Goal: Navigation & Orientation: Find specific page/section

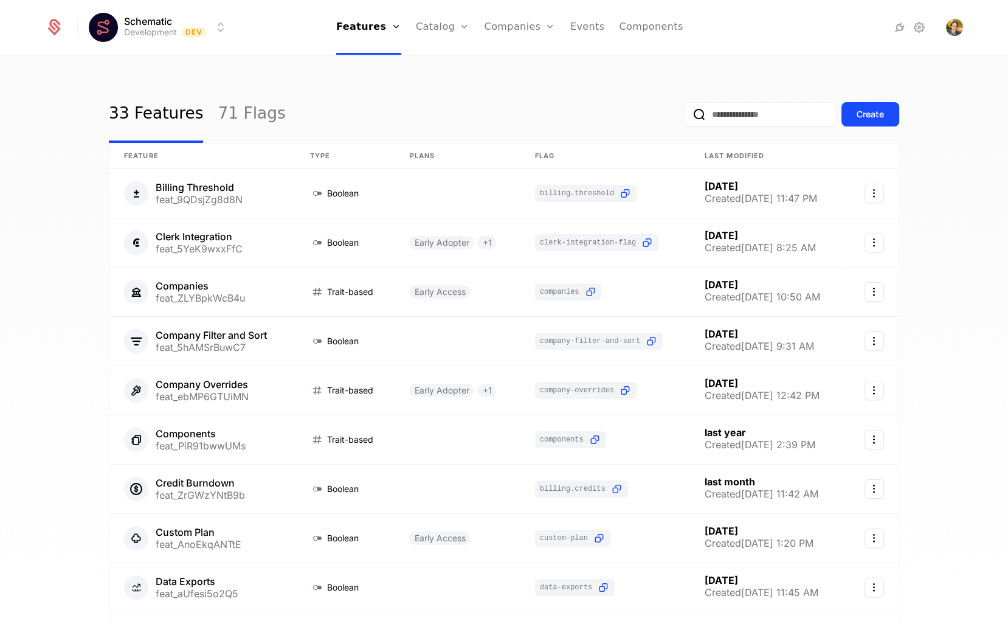
click at [498, 30] on link "Companies" at bounding box center [519, 27] width 71 height 55
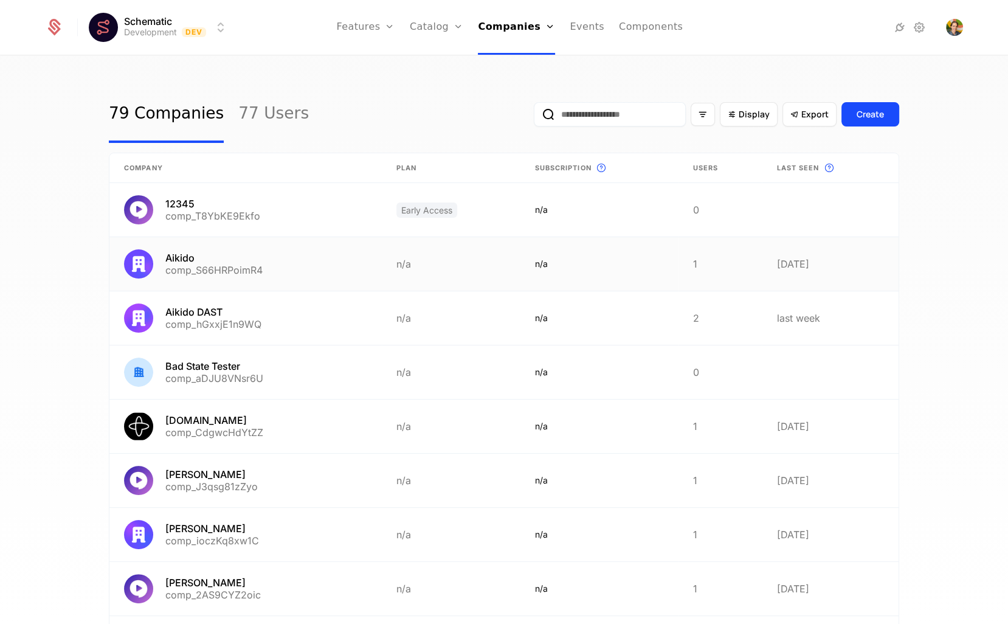
click at [246, 269] on link at bounding box center [245, 263] width 272 height 53
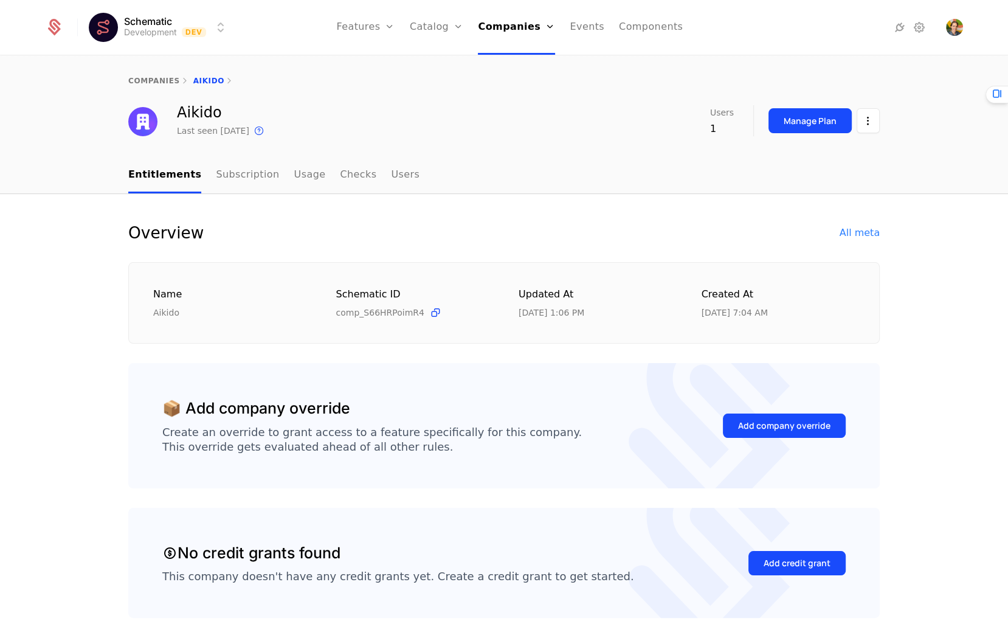
click at [435, 224] on div "Overview All meta" at bounding box center [503, 232] width 751 height 19
click at [253, 181] on link "Subscription" at bounding box center [247, 175] width 63 height 36
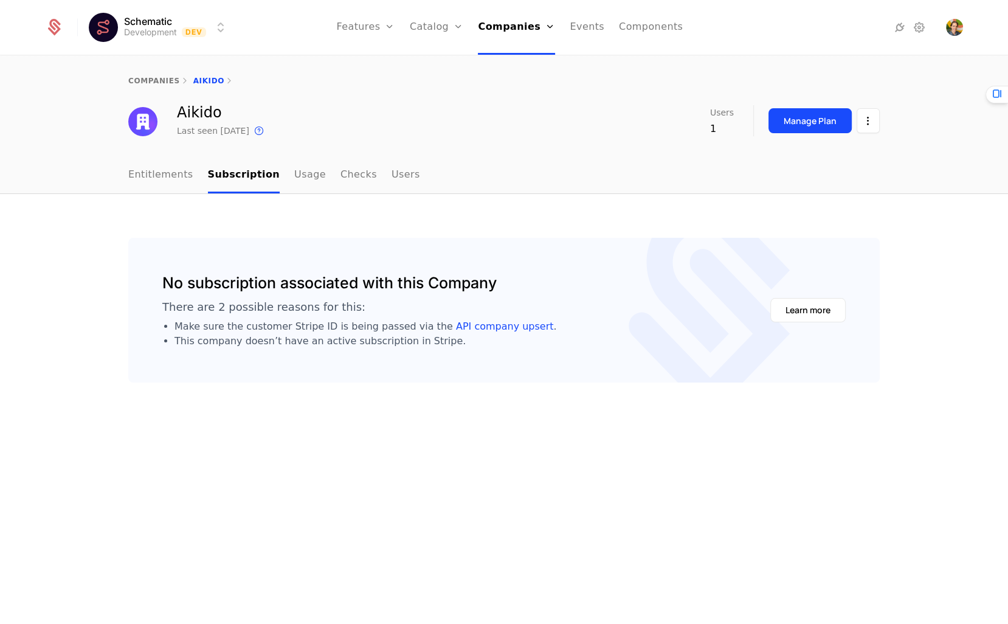
click at [354, 176] on link "Checks" at bounding box center [358, 175] width 36 height 36
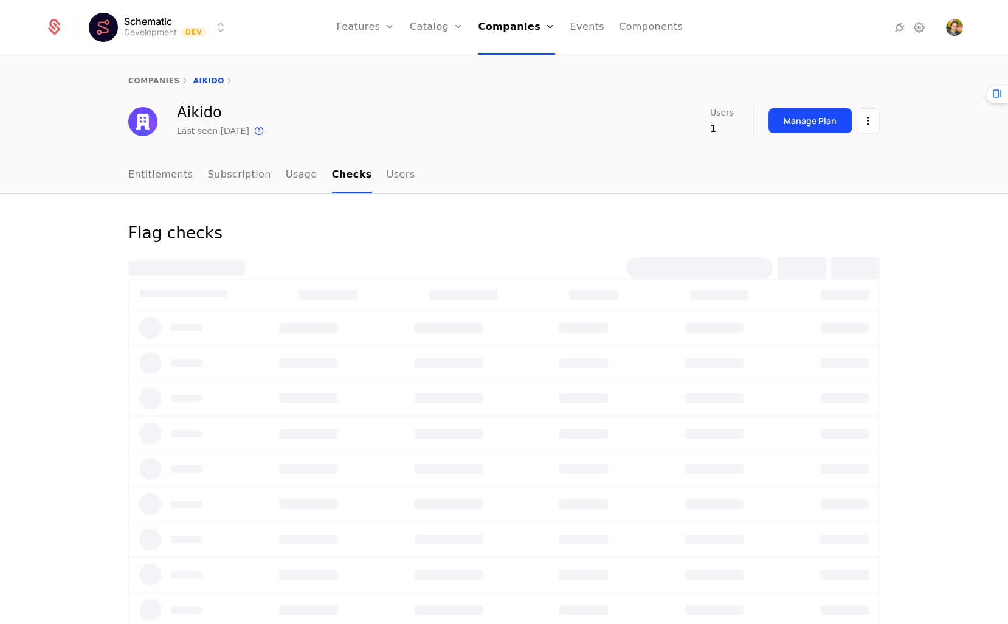
click at [391, 92] on div "companies Aikido" at bounding box center [504, 81] width 1008 height 49
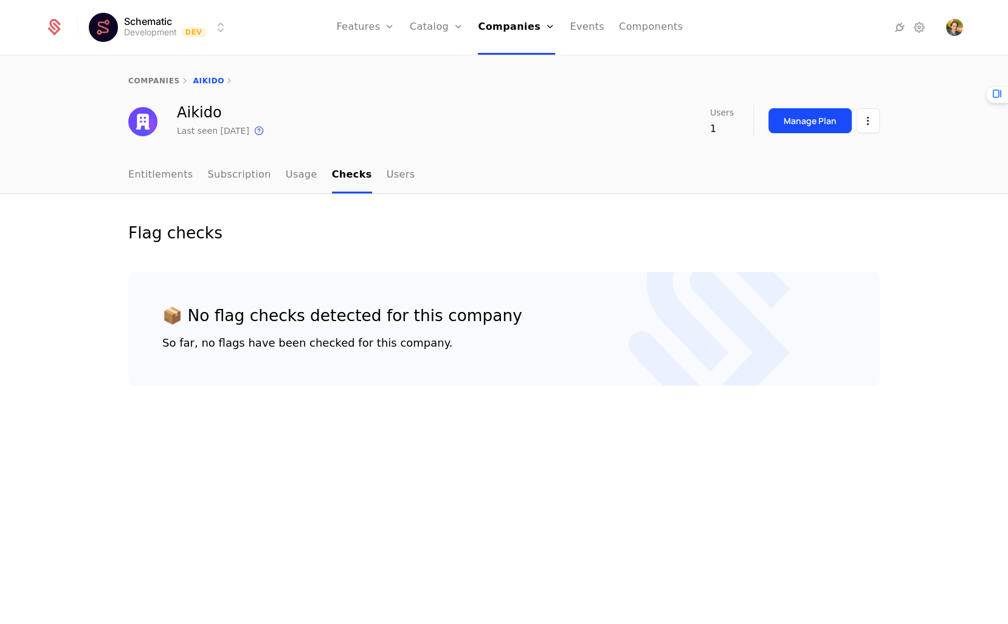
click at [137, 175] on link "Entitlements" at bounding box center [160, 175] width 65 height 36
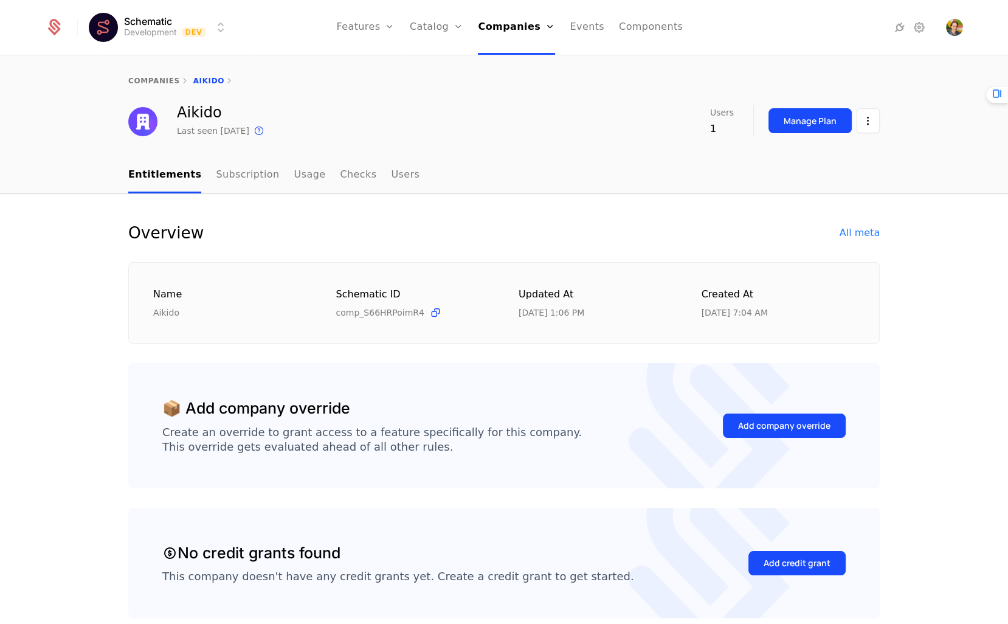
click at [154, 78] on link "companies" at bounding box center [154, 81] width 52 height 9
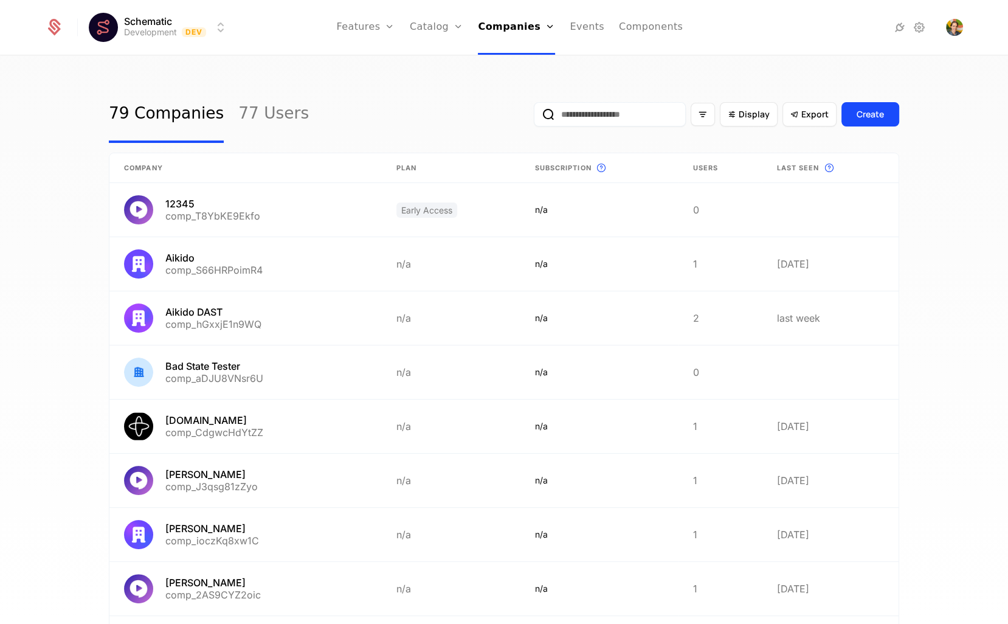
click at [363, 76] on div "79 Companies 77 Users Display Export Create Company Plan Subscription This is t…" at bounding box center [504, 344] width 1008 height 574
click at [377, 62] on link "Features" at bounding box center [379, 60] width 56 height 10
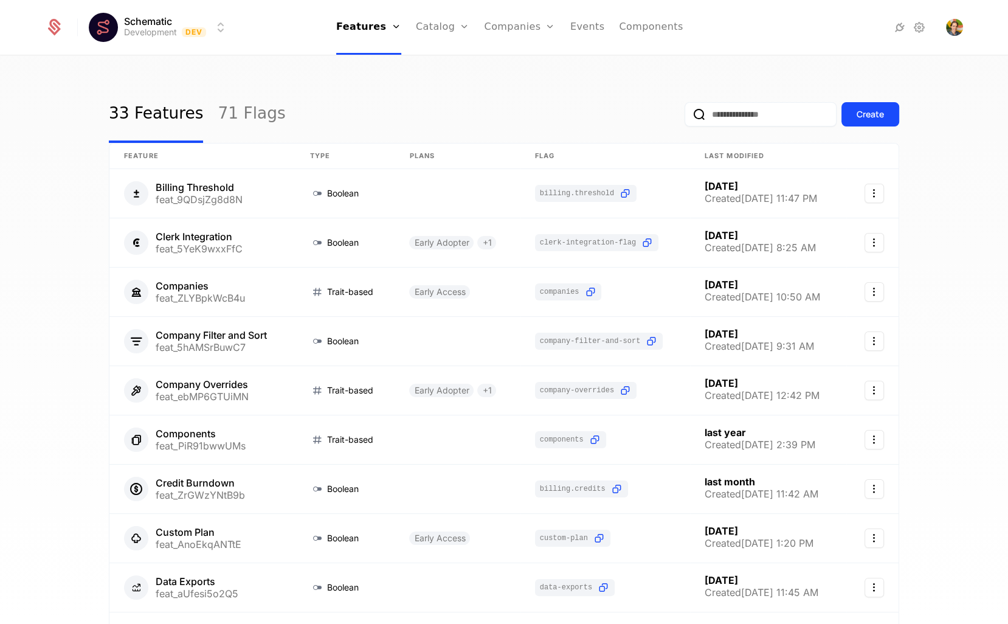
click at [376, 107] on div "33 Features 71 Flags Create" at bounding box center [504, 114] width 790 height 57
